Goal: Information Seeking & Learning: Learn about a topic

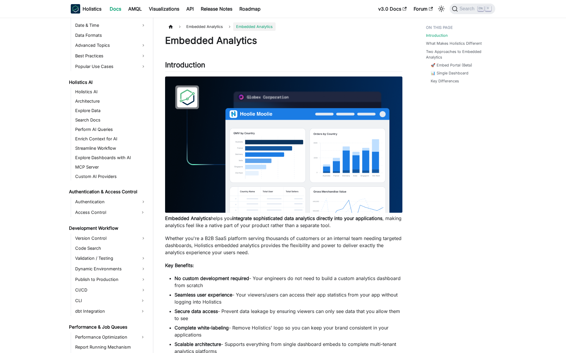
scroll to position [373, 0]
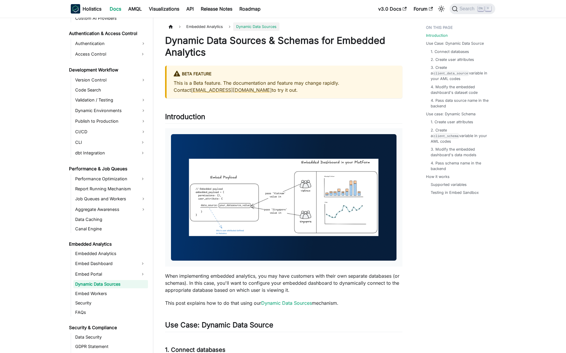
scroll to position [404, 0]
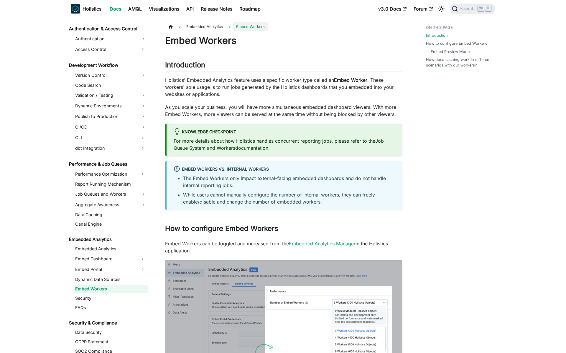
scroll to position [414, 0]
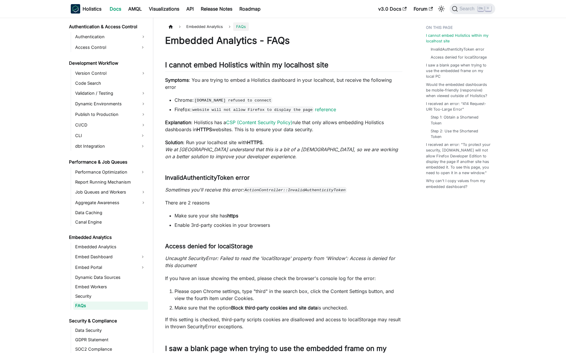
scroll to position [432, 0]
